Goal: Register for event/course

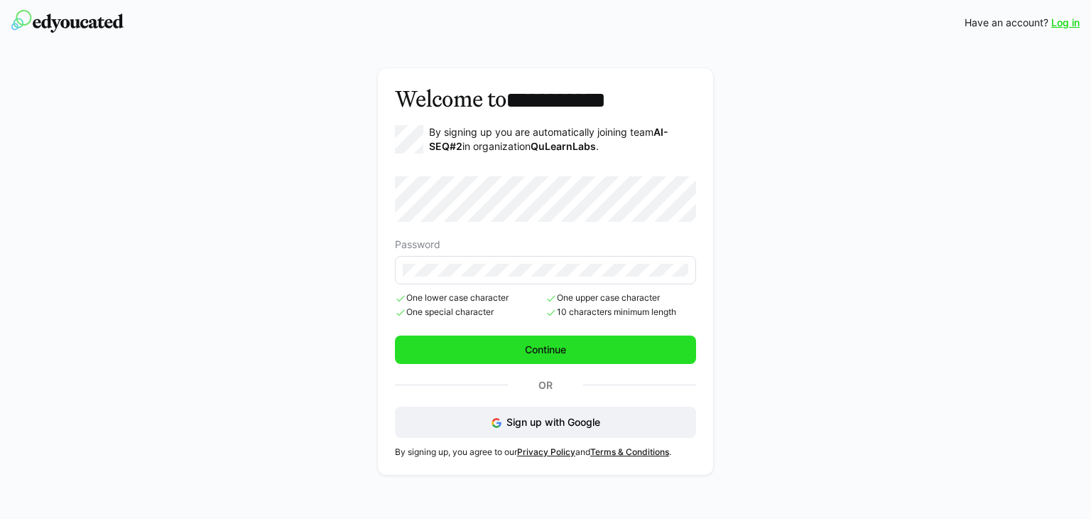
click at [566, 351] on span "Continue" at bounding box center [545, 349] width 45 height 14
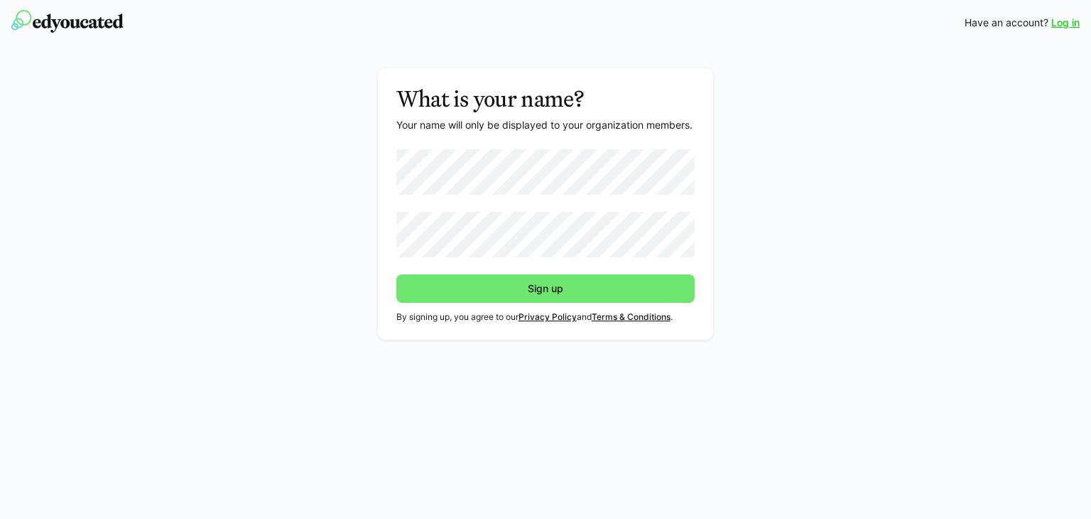
drag, startPoint x: 529, startPoint y: 291, endPoint x: 592, endPoint y: 274, distance: 64.8
click at [529, 291] on span "Sign up" at bounding box center [546, 288] width 40 height 14
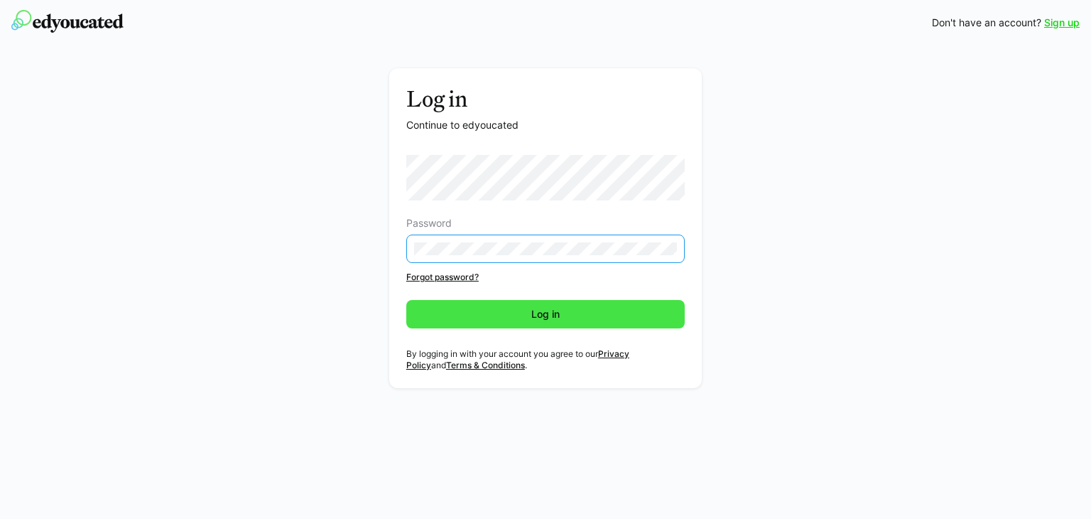
click at [537, 305] on span "Log in" at bounding box center [545, 314] width 279 height 28
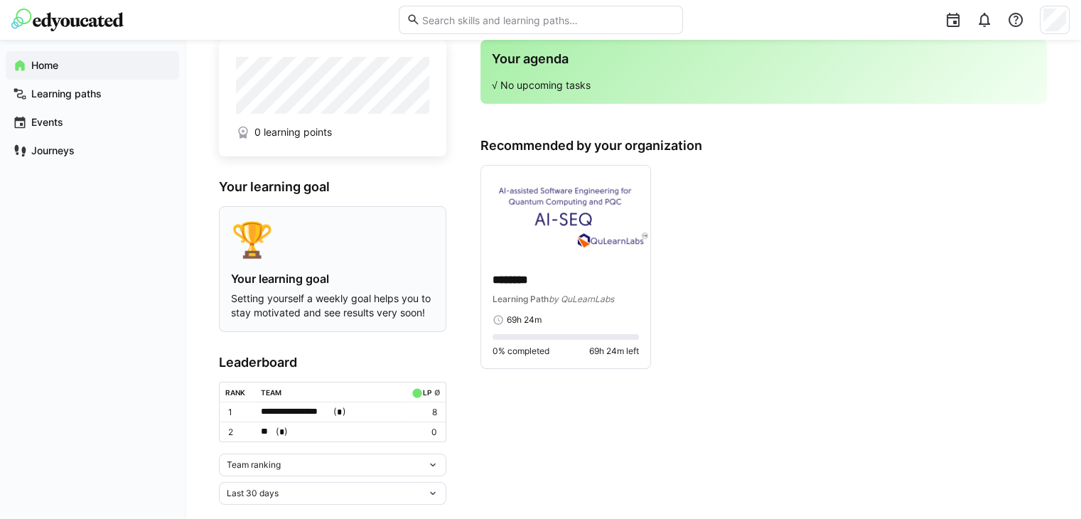
scroll to position [60, 0]
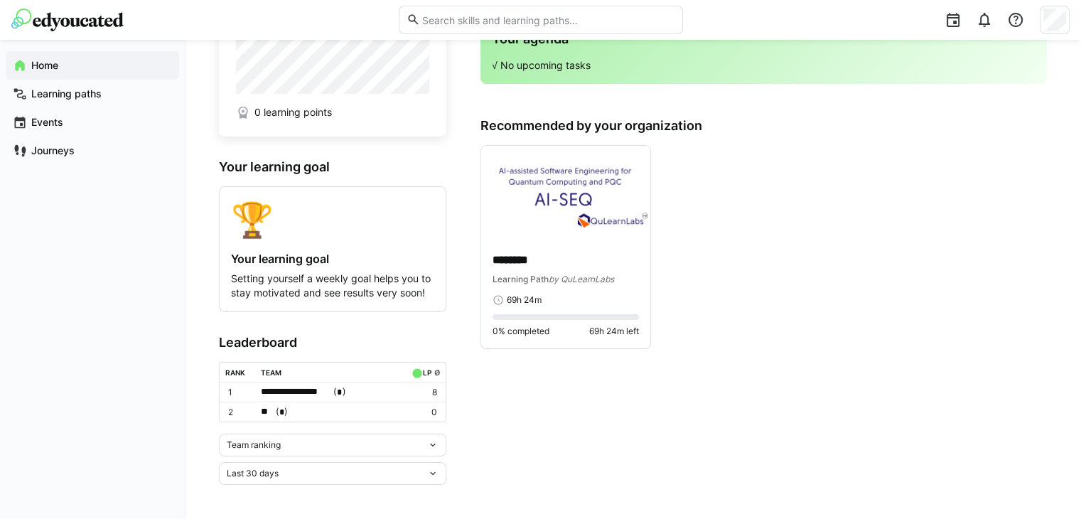
click at [341, 413] on div "** ( * )" at bounding box center [329, 411] width 137 height 15
click at [573, 402] on div at bounding box center [540, 259] width 1081 height 519
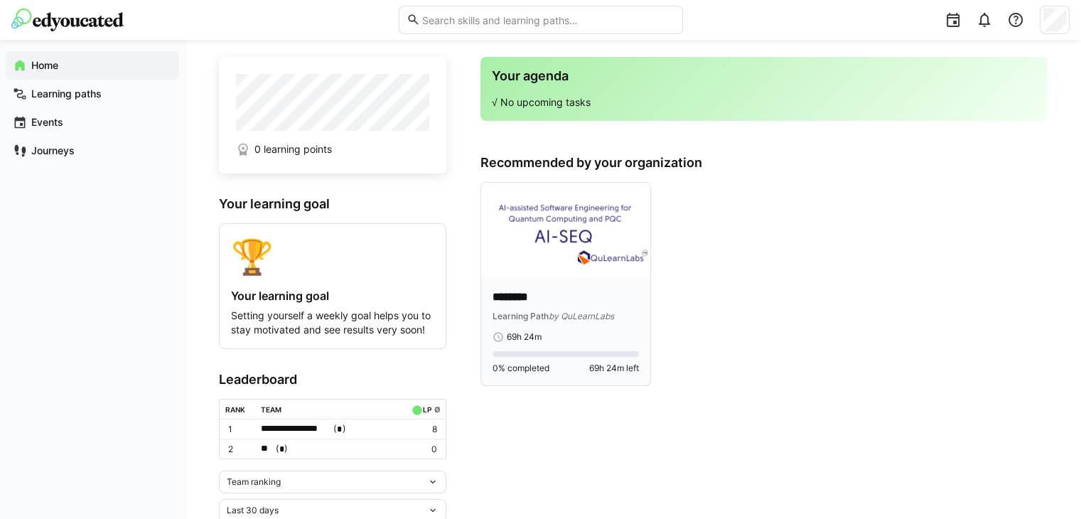
scroll to position [0, 0]
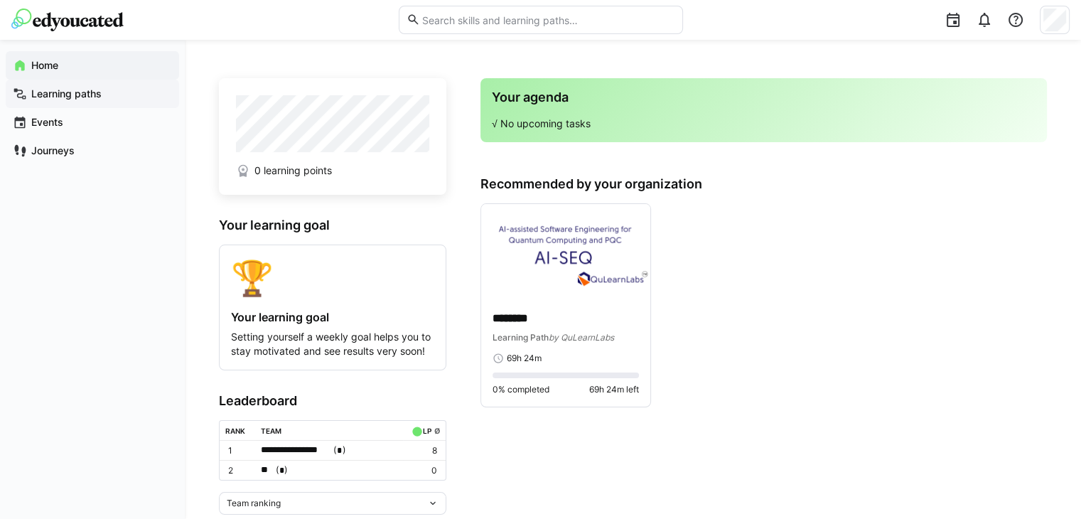
click at [0, 0] on app-navigation-label "Learning paths" at bounding box center [0, 0] width 0 height 0
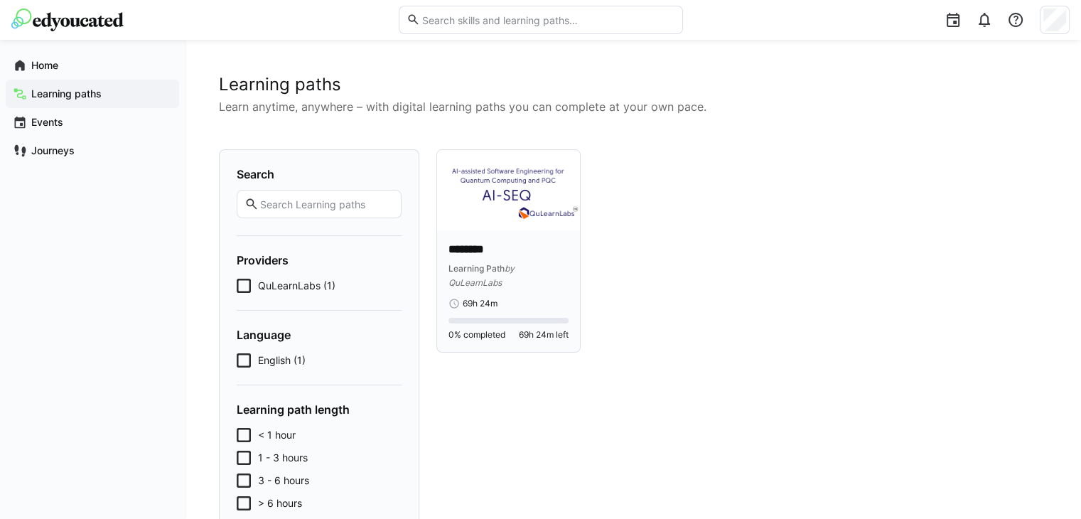
scroll to position [71, 0]
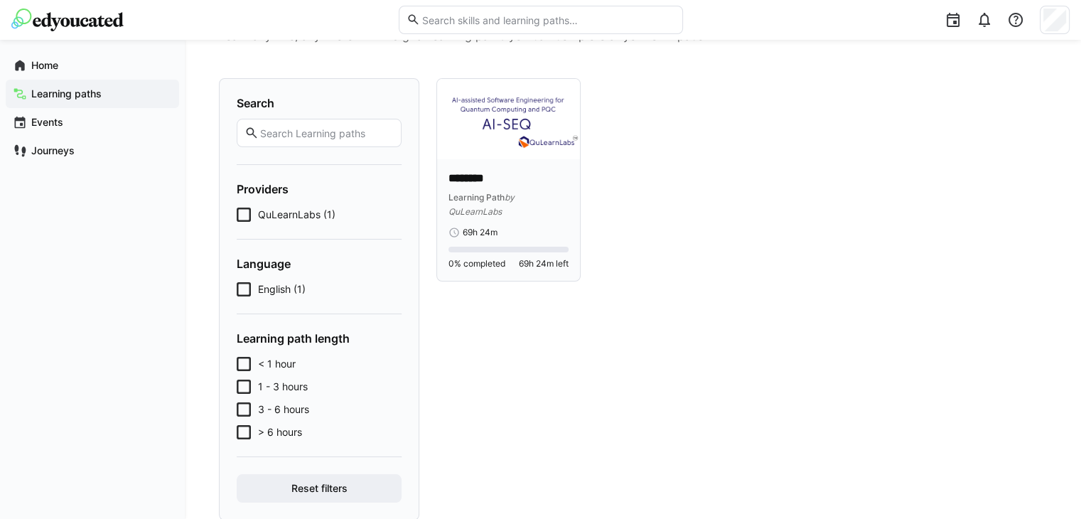
click at [495, 192] on span "Learning Path" at bounding box center [476, 197] width 56 height 11
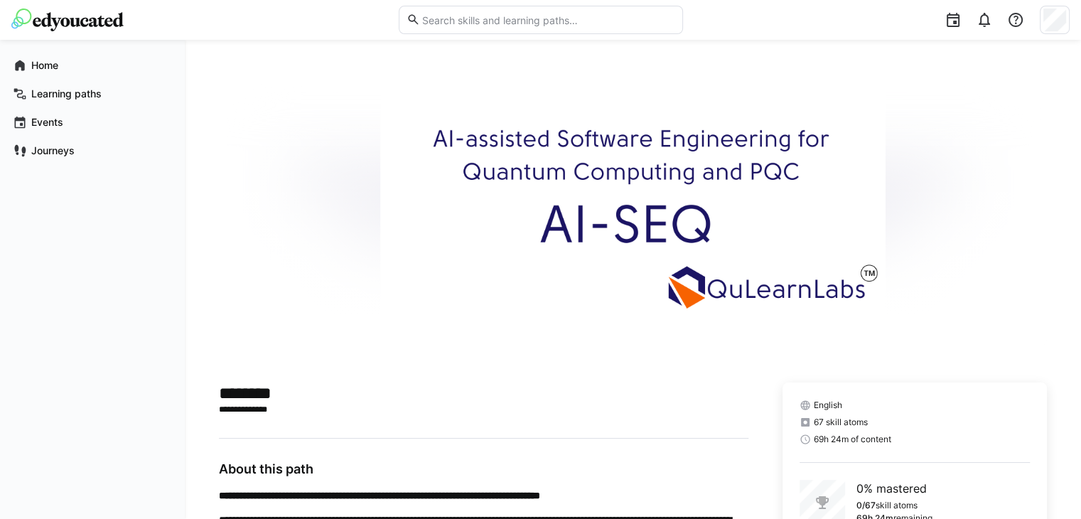
scroll to position [152, 0]
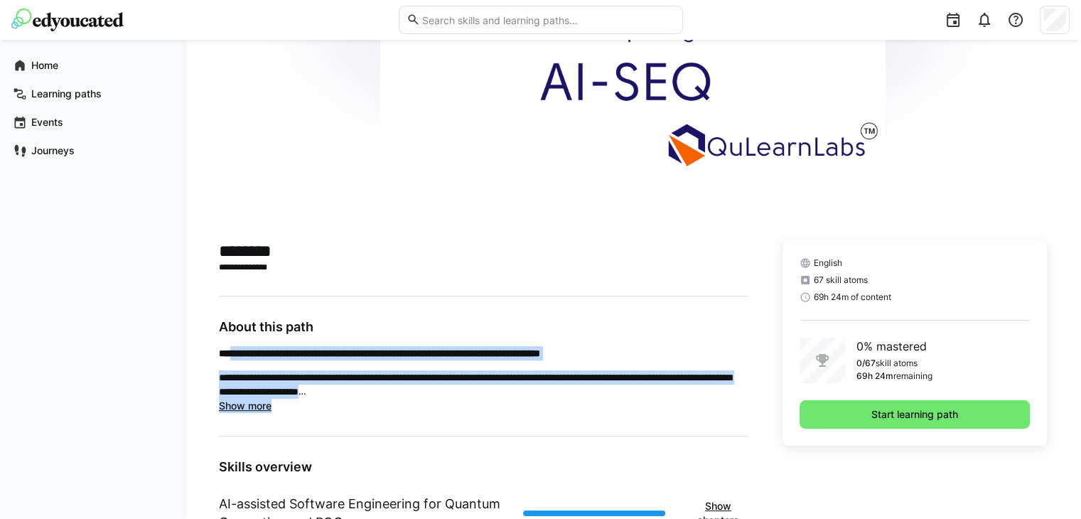
drag, startPoint x: 236, startPoint y: 350, endPoint x: 579, endPoint y: 407, distance: 348.0
click at [579, 407] on app-truncated-text "**********" at bounding box center [483, 379] width 529 height 67
click at [514, 377] on p "**********" at bounding box center [483, 384] width 529 height 28
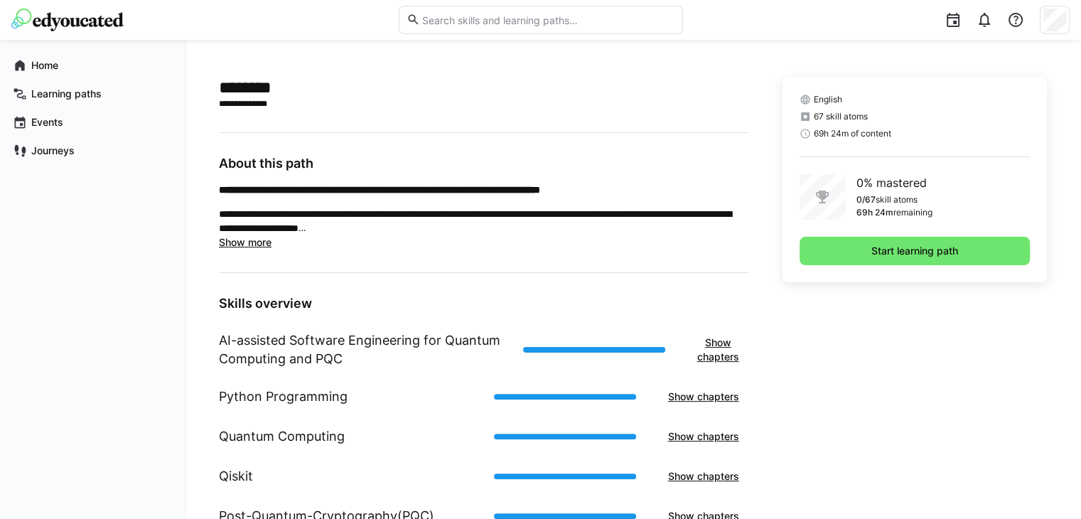
scroll to position [365, 0]
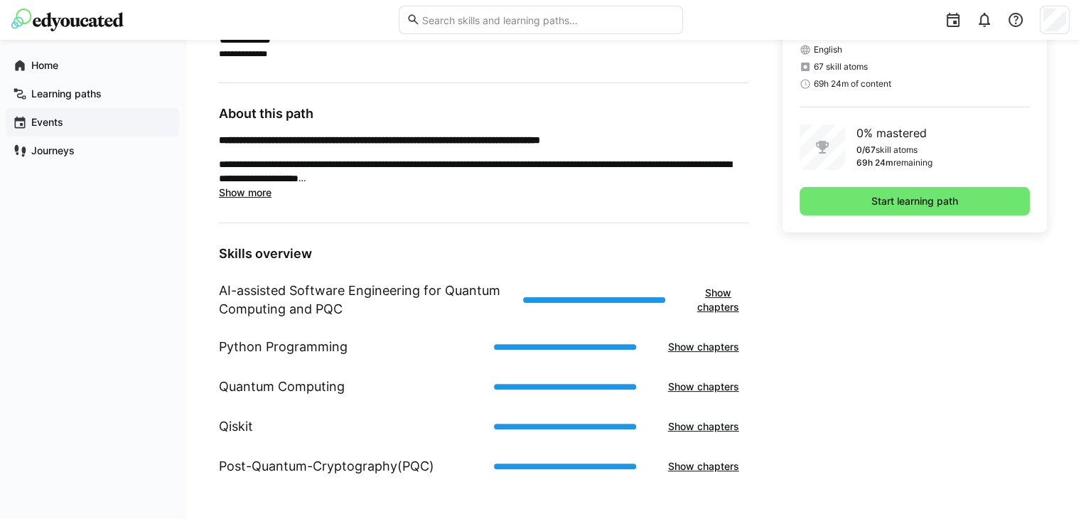
click at [0, 0] on app-navigation-label "Events" at bounding box center [0, 0] width 0 height 0
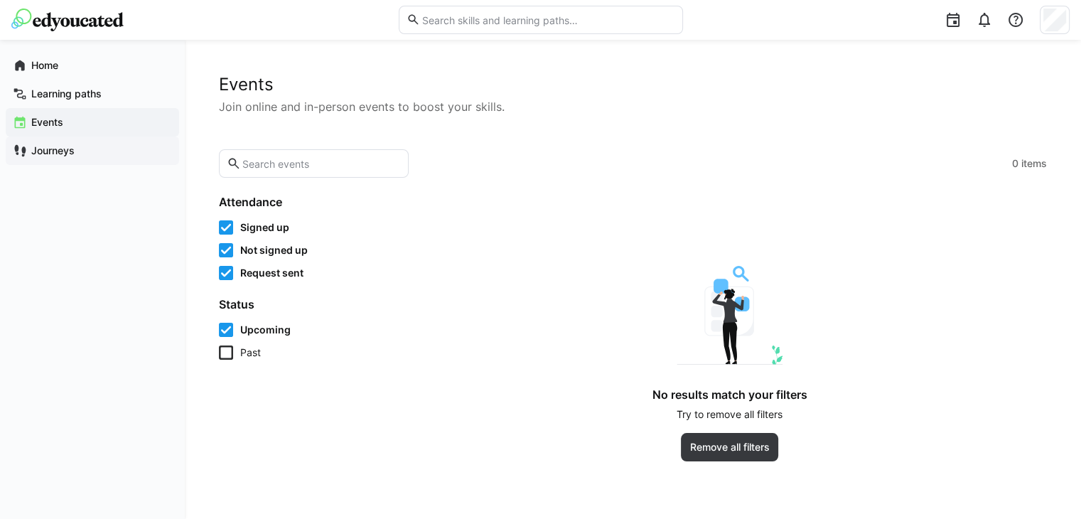
click at [0, 0] on app-navigation-label "Journeys" at bounding box center [0, 0] width 0 height 0
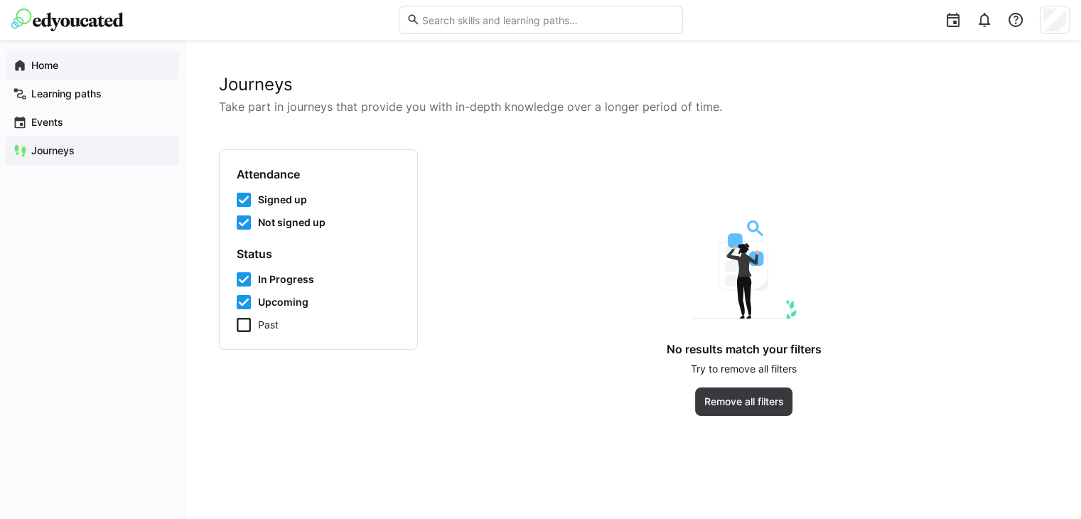
click at [0, 0] on app-navigation-label "Home" at bounding box center [0, 0] width 0 height 0
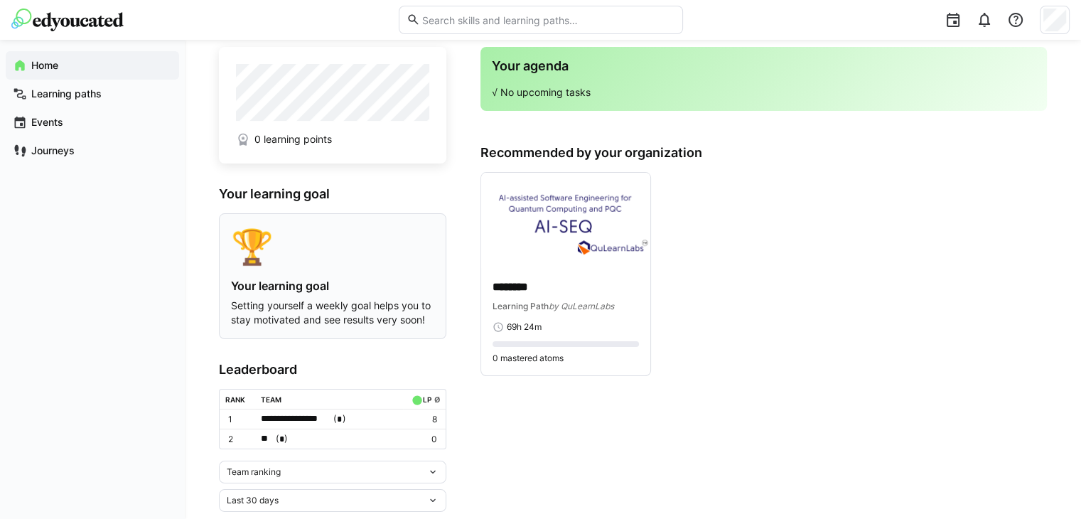
scroll to position [60, 0]
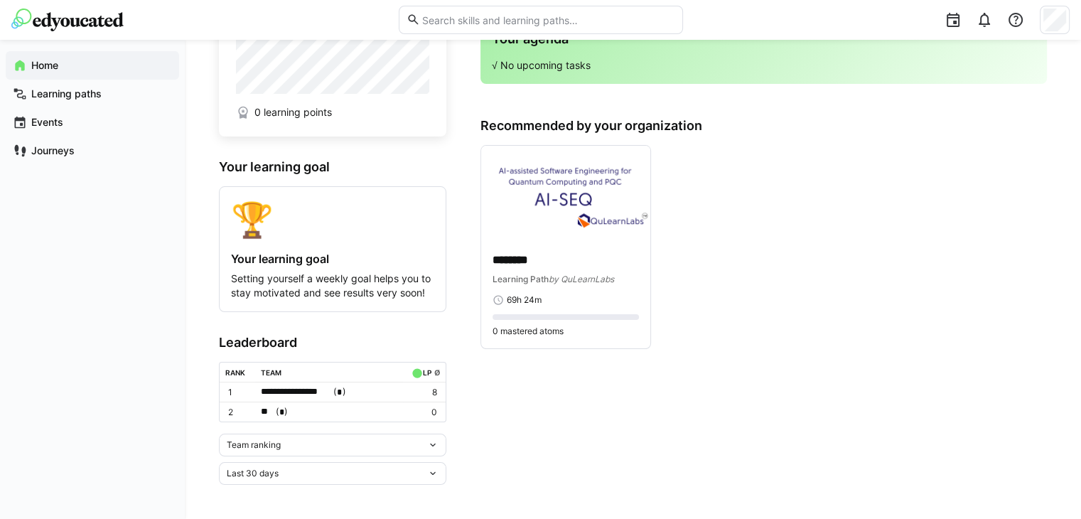
click at [355, 394] on div "**********" at bounding box center [329, 391] width 137 height 15
click at [558, 396] on div at bounding box center [540, 259] width 1081 height 519
click at [567, 183] on img at bounding box center [565, 193] width 169 height 95
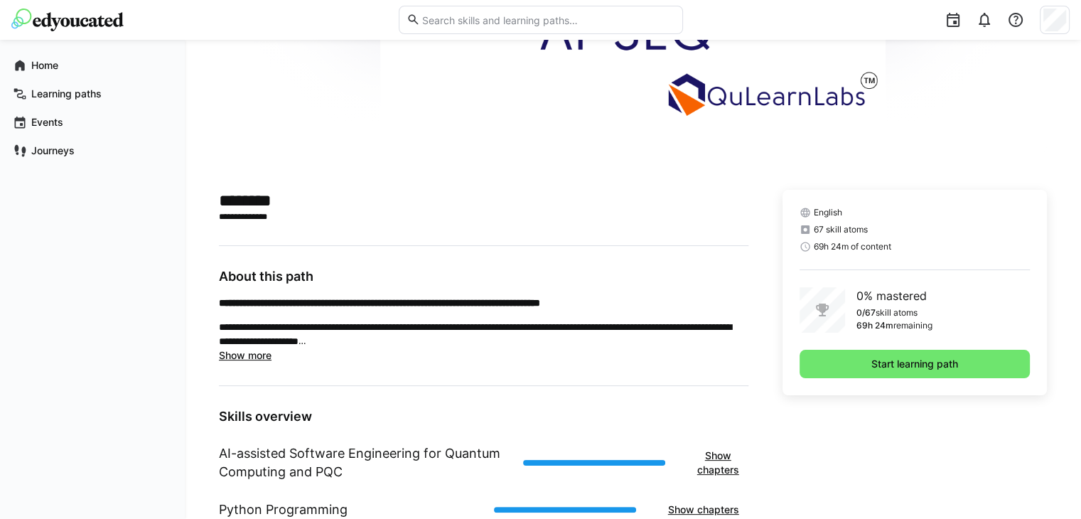
scroll to position [365, 0]
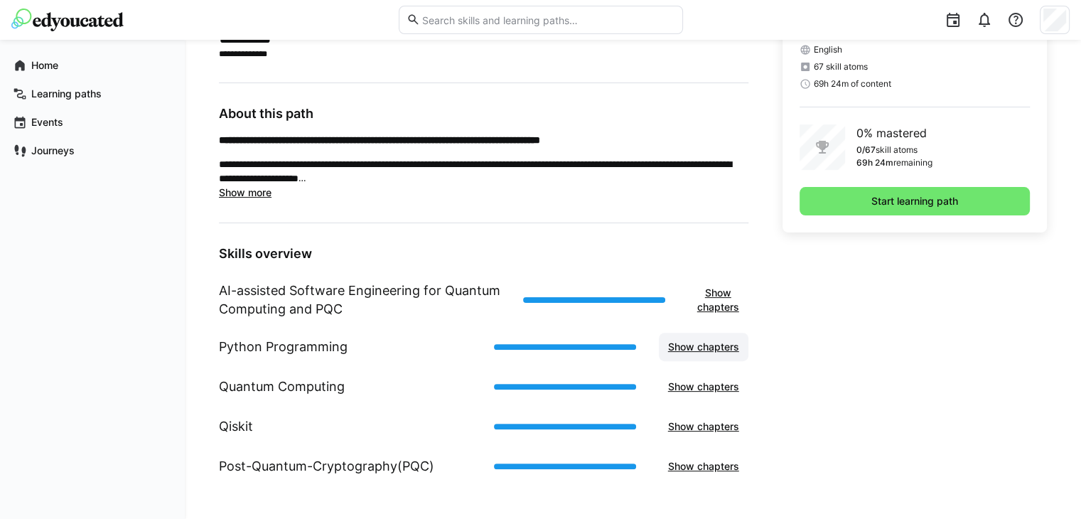
click at [721, 347] on span "Show chapters" at bounding box center [703, 347] width 75 height 14
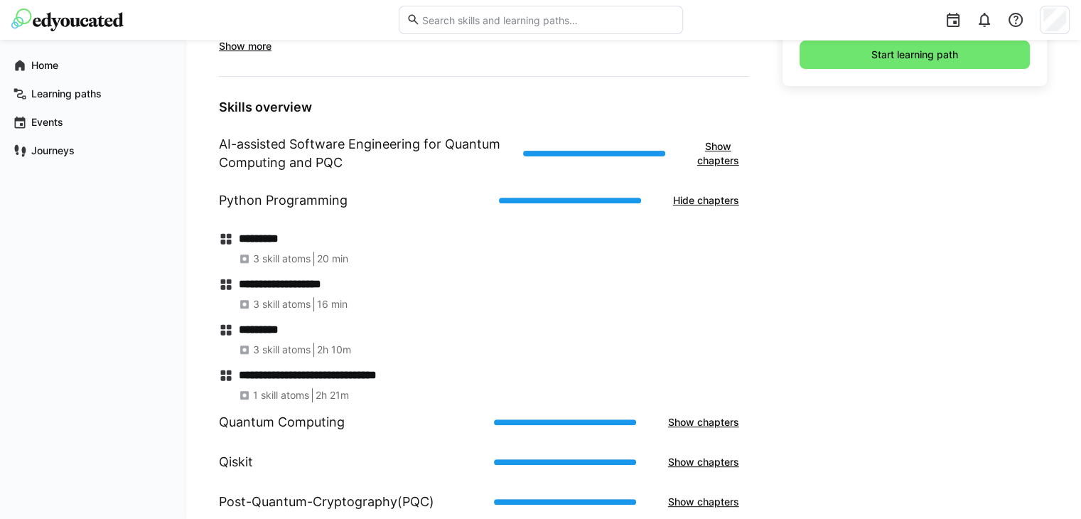
scroll to position [547, 0]
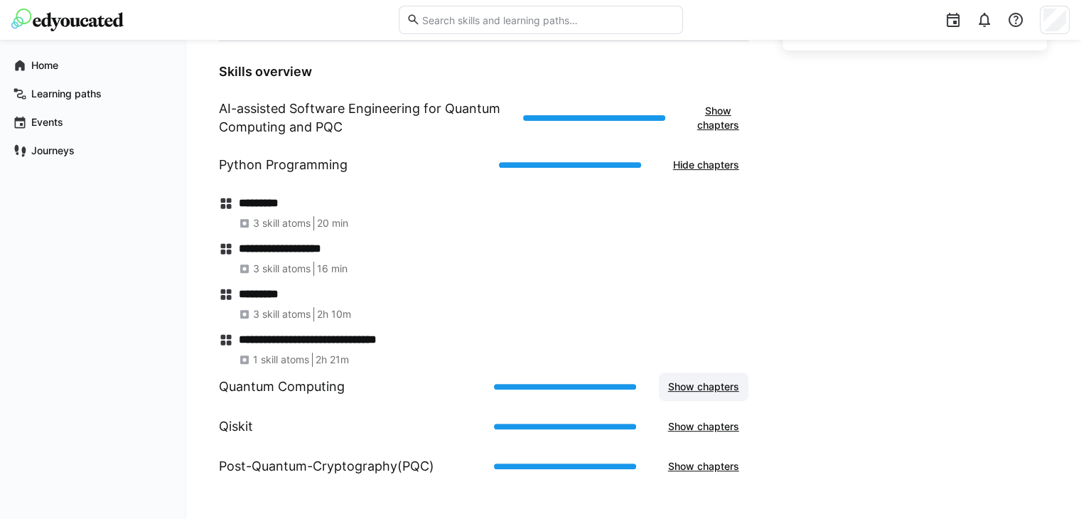
click at [733, 384] on span "Show chapters" at bounding box center [703, 386] width 75 height 14
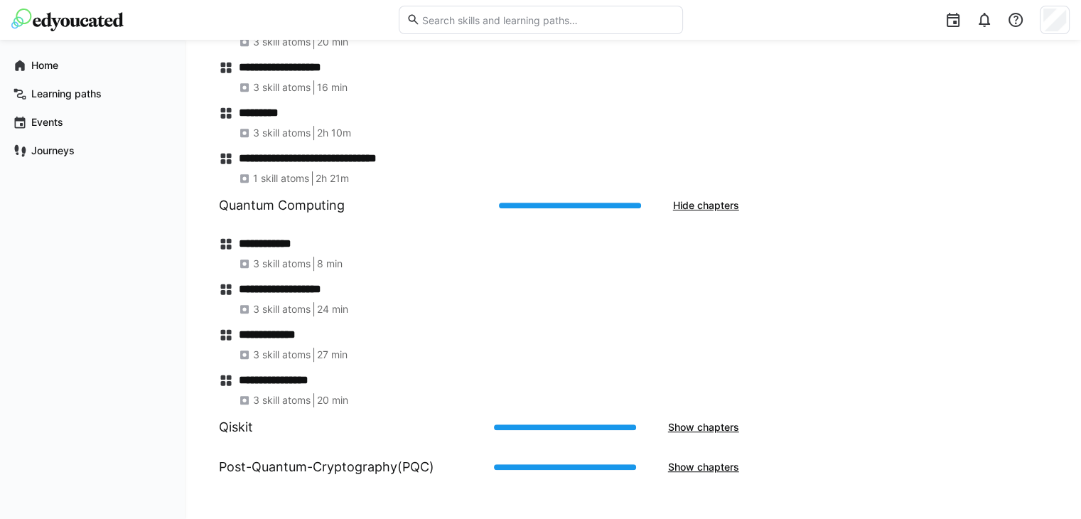
scroll to position [729, 0]
click at [718, 423] on span "Show chapters" at bounding box center [703, 426] width 75 height 14
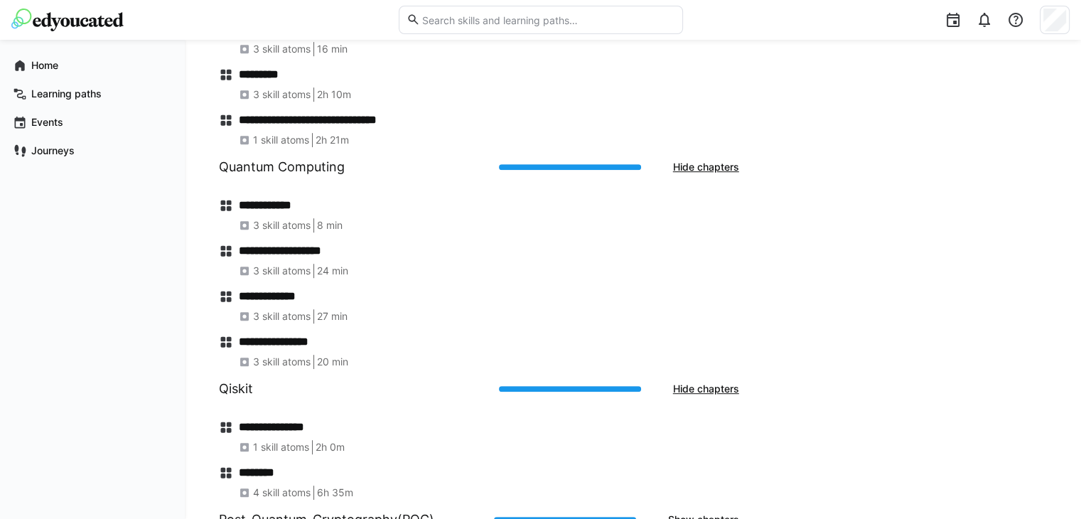
scroll to position [820, 0]
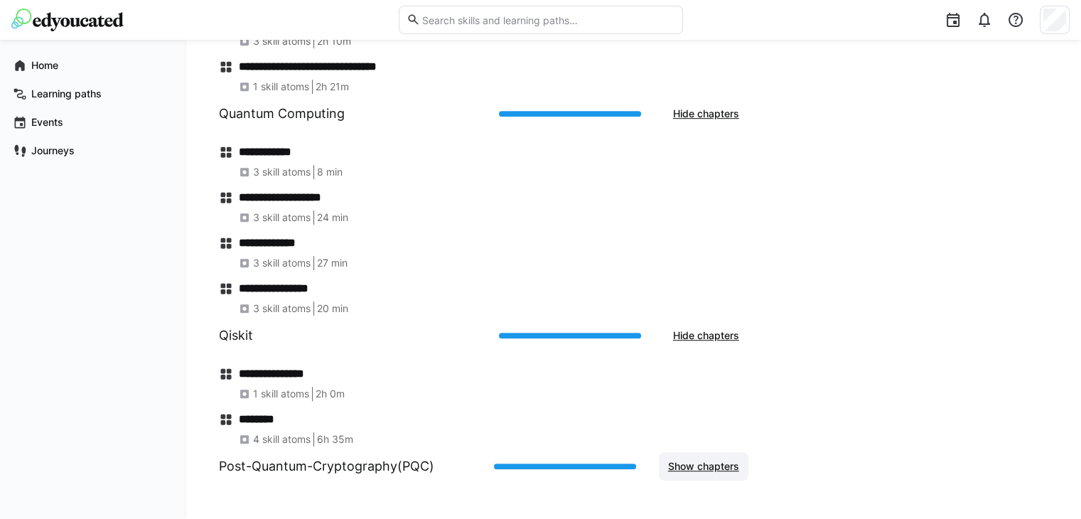
click at [713, 465] on span "Show chapters" at bounding box center [703, 466] width 75 height 14
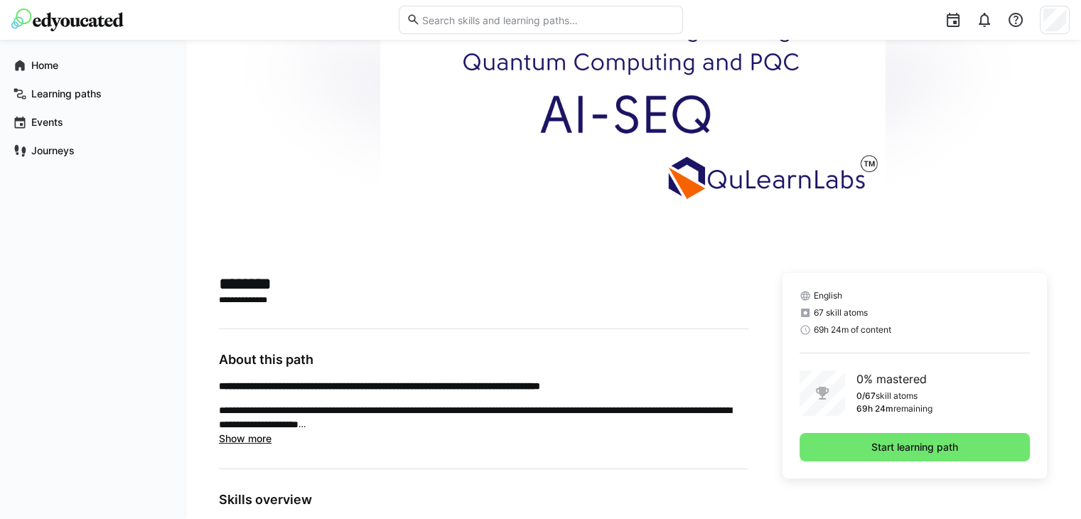
scroll to position [220, 0]
